Goal: Information Seeking & Learning: Learn about a topic

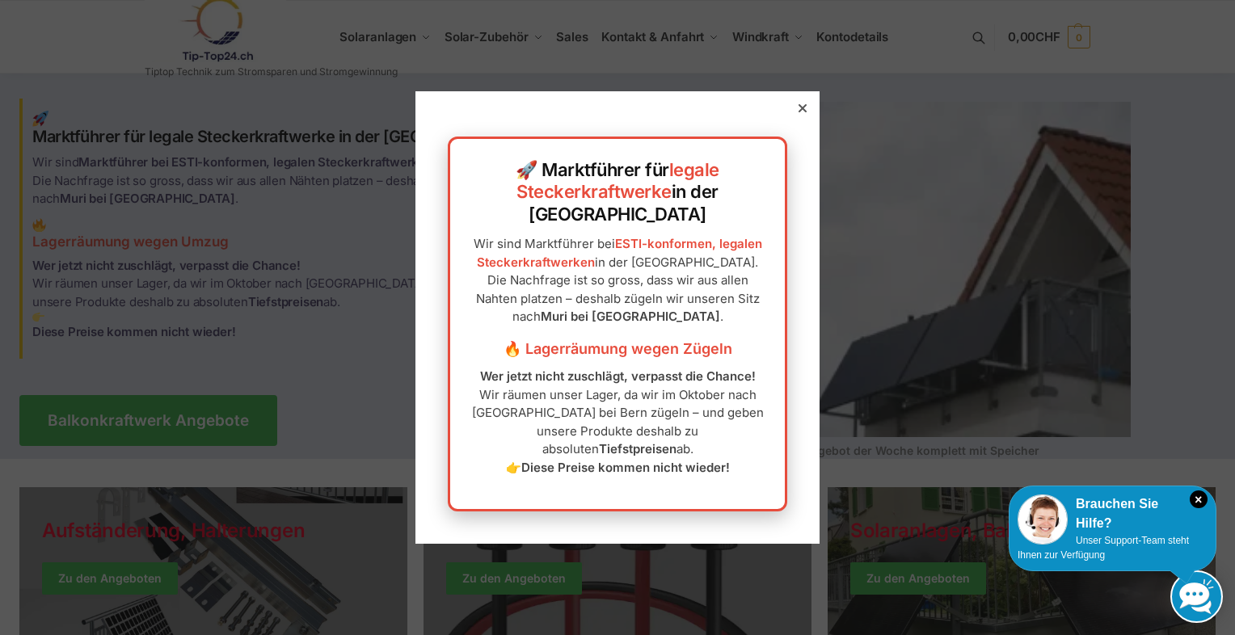
click at [795, 116] on div at bounding box center [802, 108] width 15 height 15
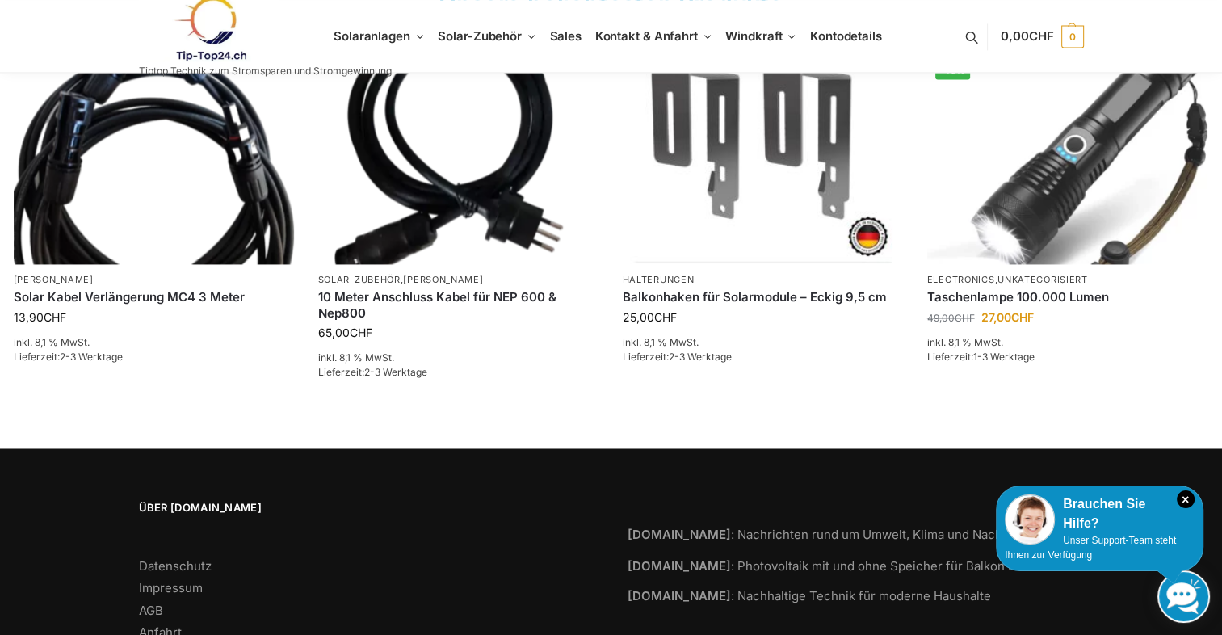
scroll to position [2567, 0]
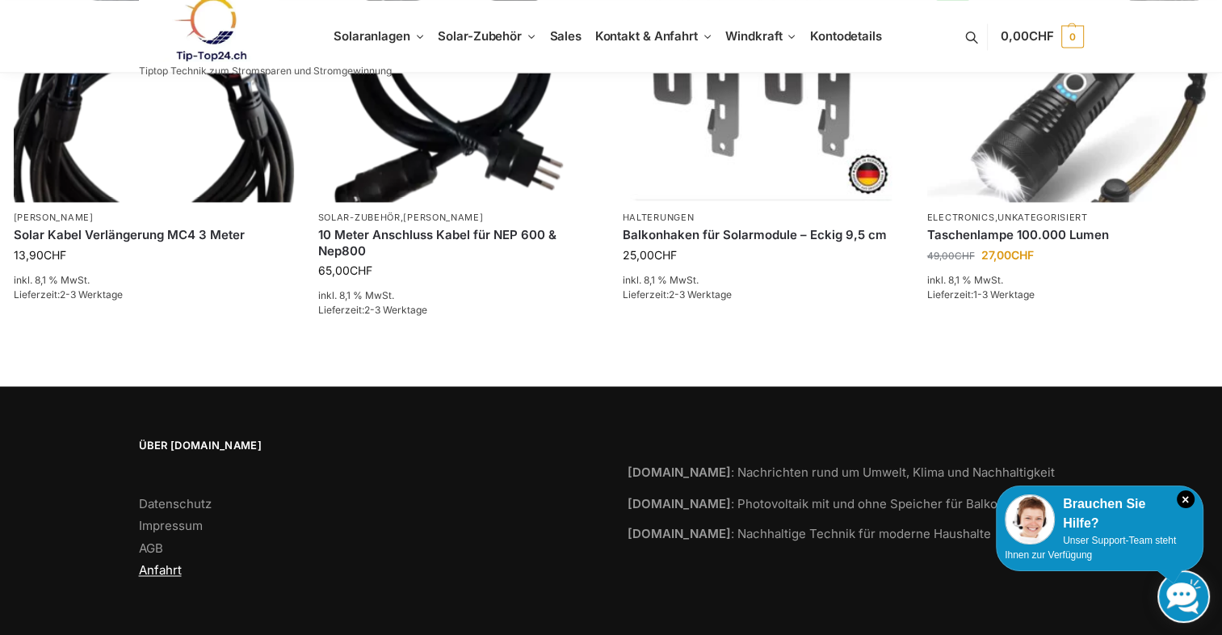
click at [155, 574] on link "Anfahrt" at bounding box center [160, 569] width 43 height 15
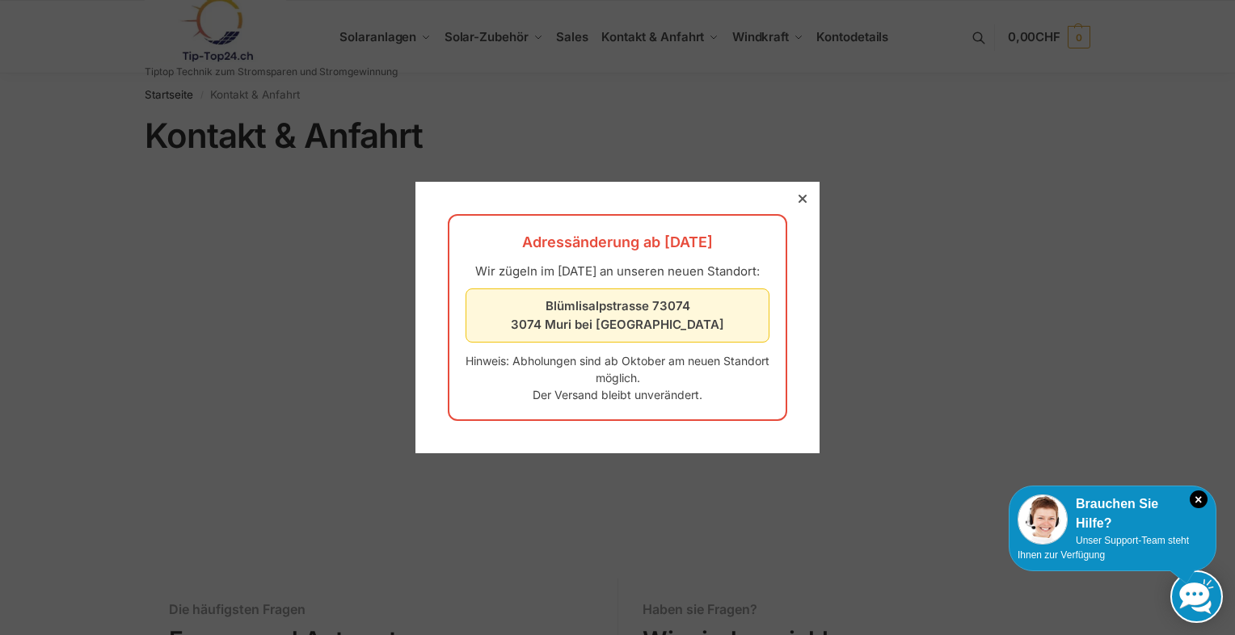
click at [795, 191] on div at bounding box center [802, 198] width 15 height 15
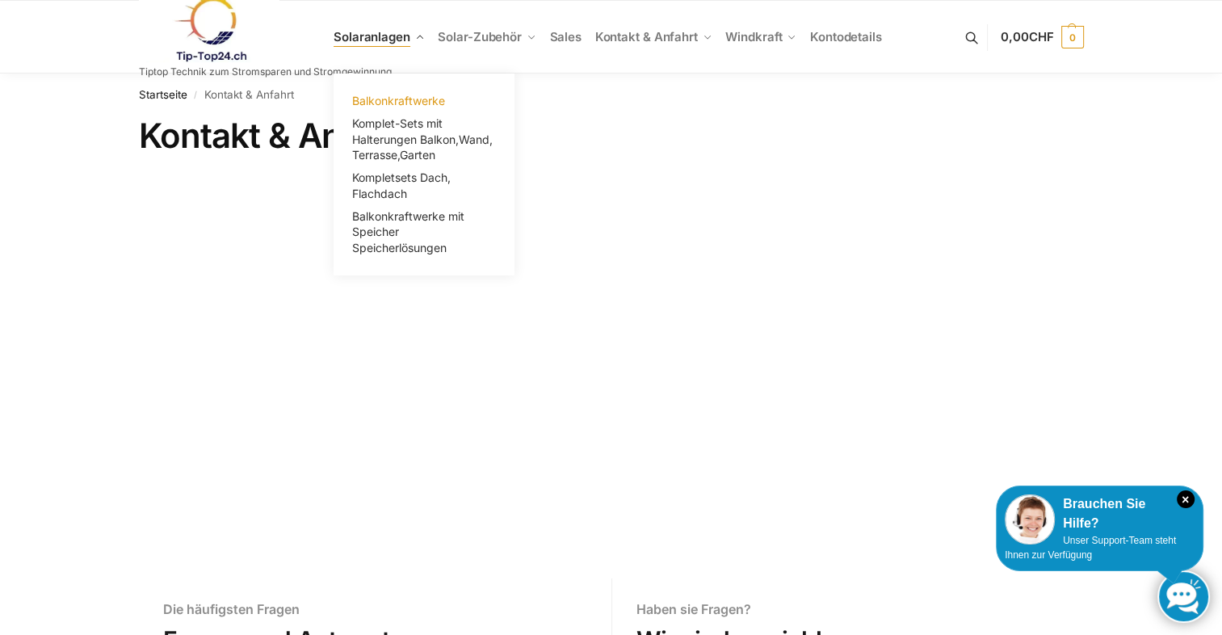
click at [438, 106] on span "Balkonkraftwerke" at bounding box center [398, 101] width 93 height 14
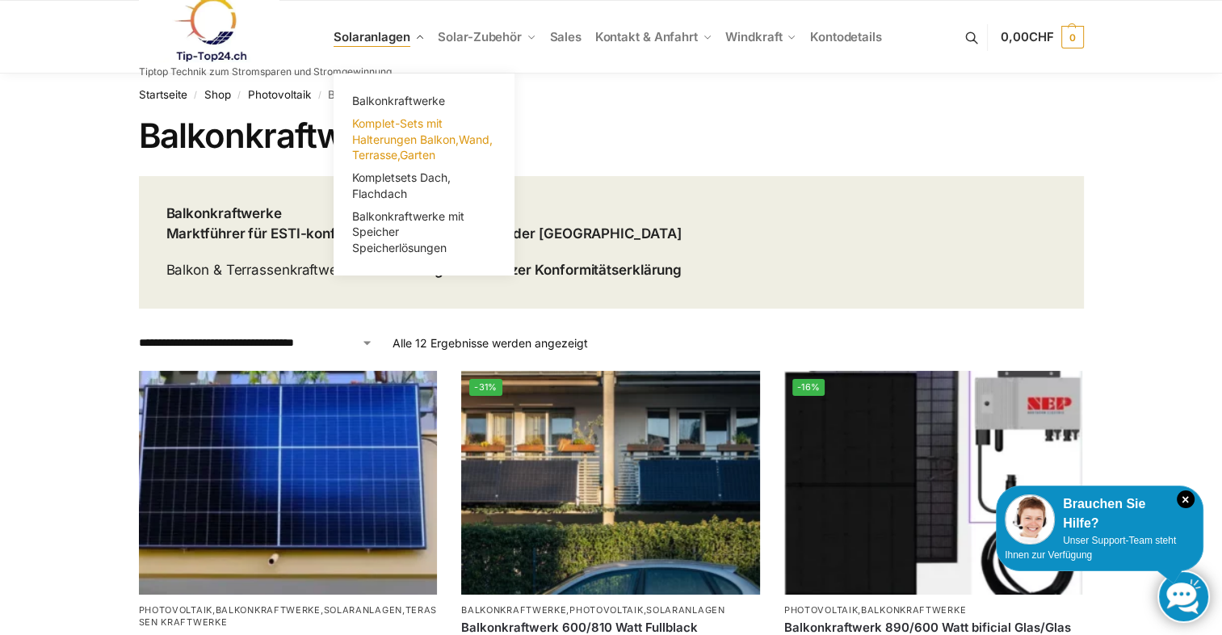
click at [414, 137] on span "Komplet-Sets mit Halterungen Balkon,Wand, Terrasse,Garten" at bounding box center [422, 138] width 141 height 45
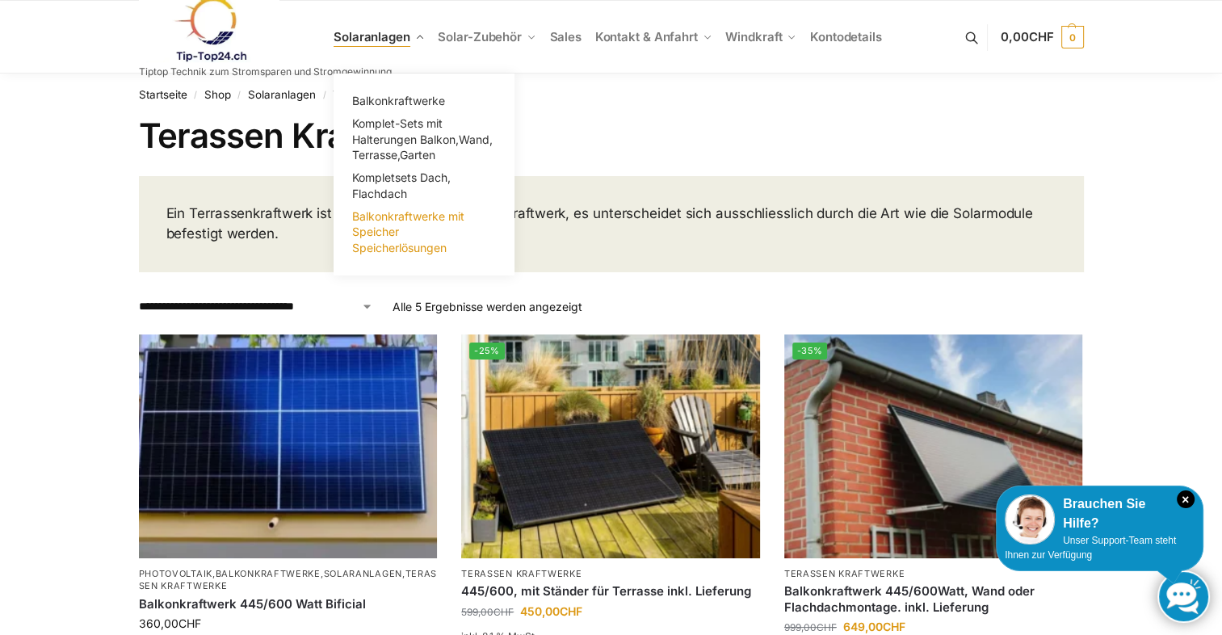
click at [401, 219] on span "Balkonkraftwerke mit Speicher Speicherlösungen" at bounding box center [408, 231] width 112 height 45
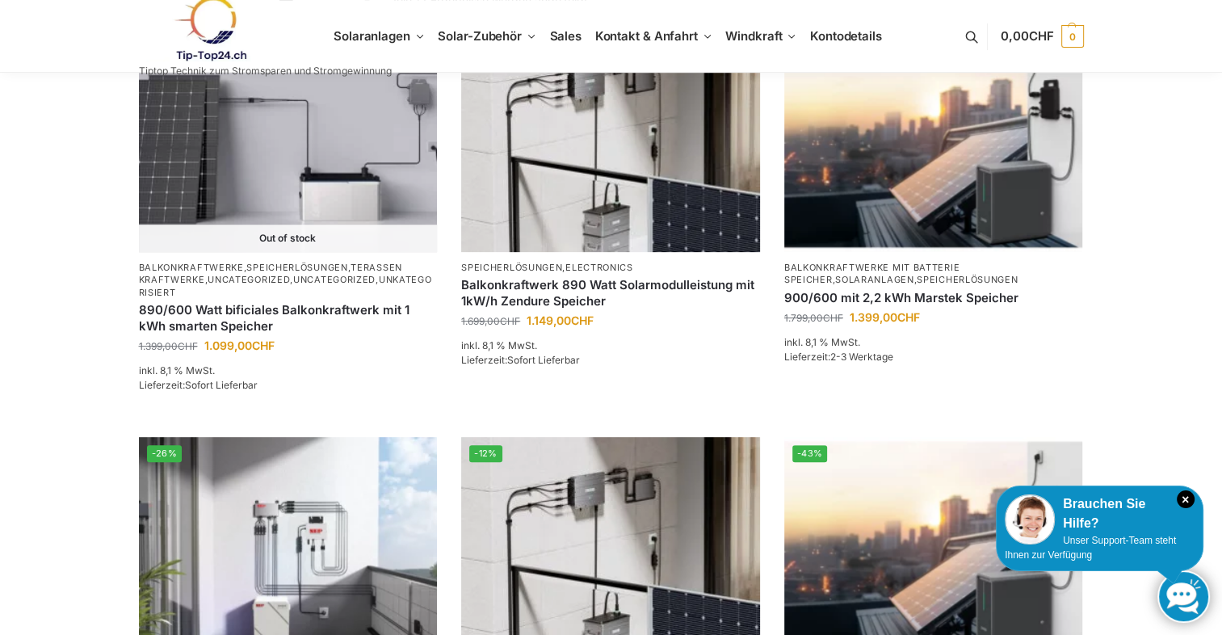
scroll to position [298, 0]
